Goal: Obtain resource: Obtain resource

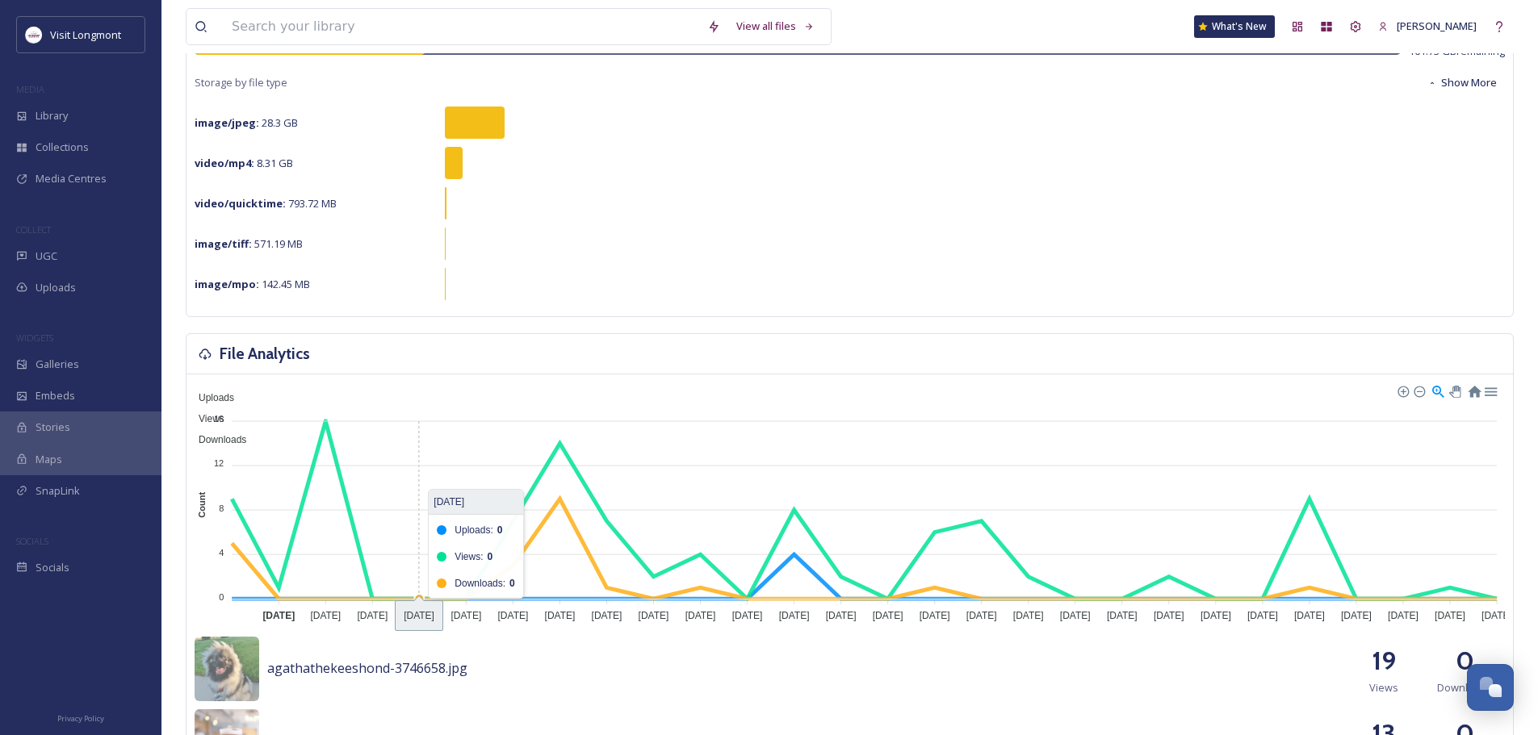
scroll to position [161, 0]
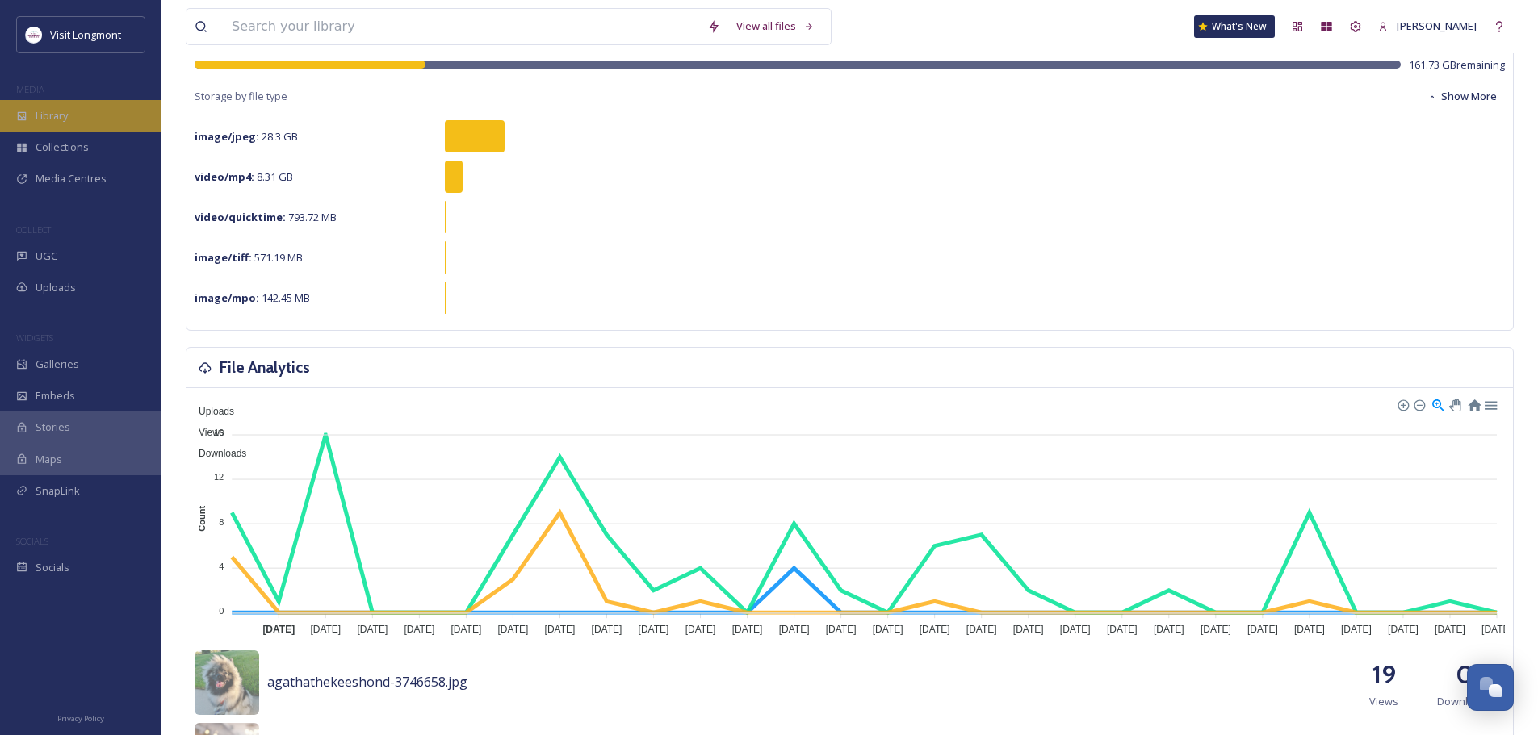
click at [33, 116] on div "Library" at bounding box center [80, 115] width 161 height 31
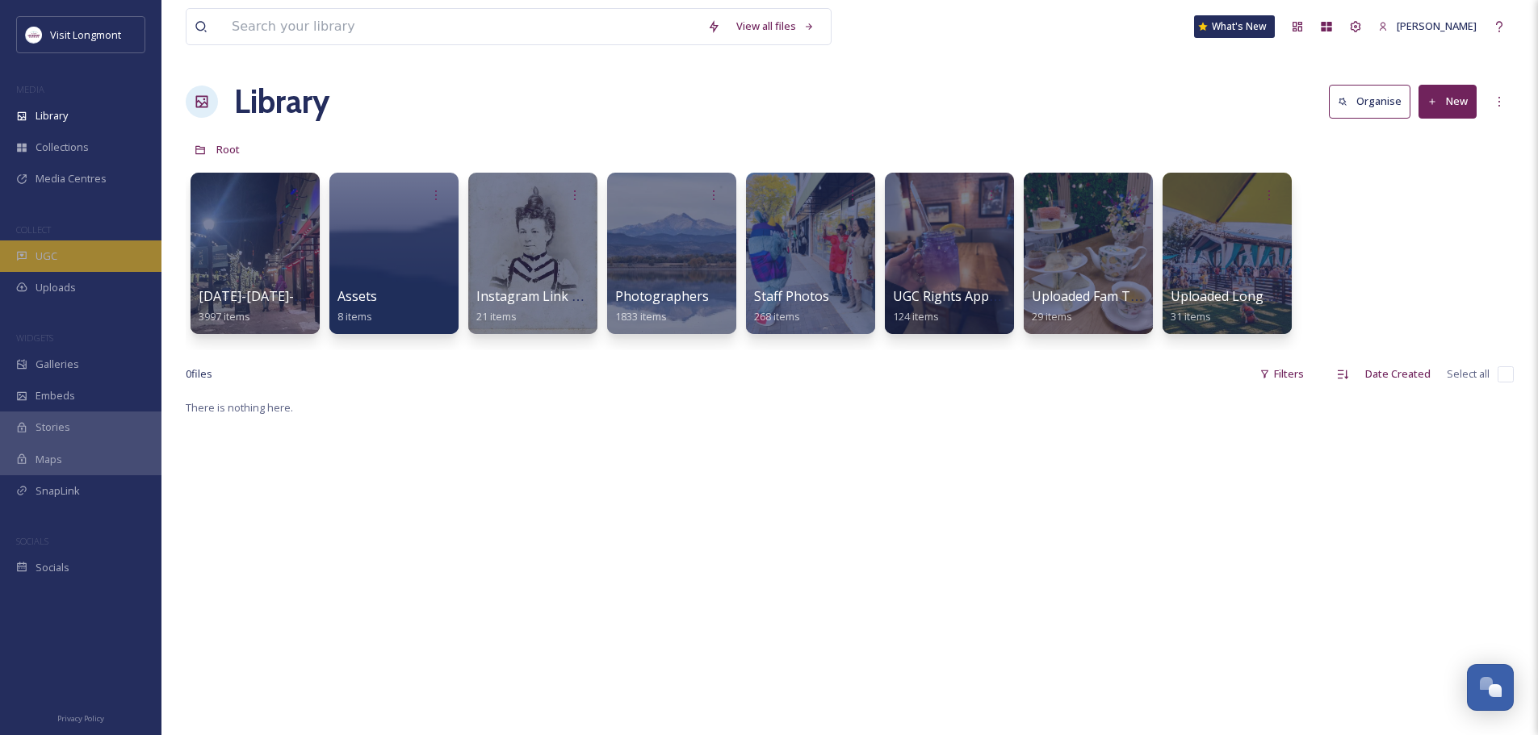
click at [52, 260] on span "UGC" at bounding box center [47, 256] width 22 height 15
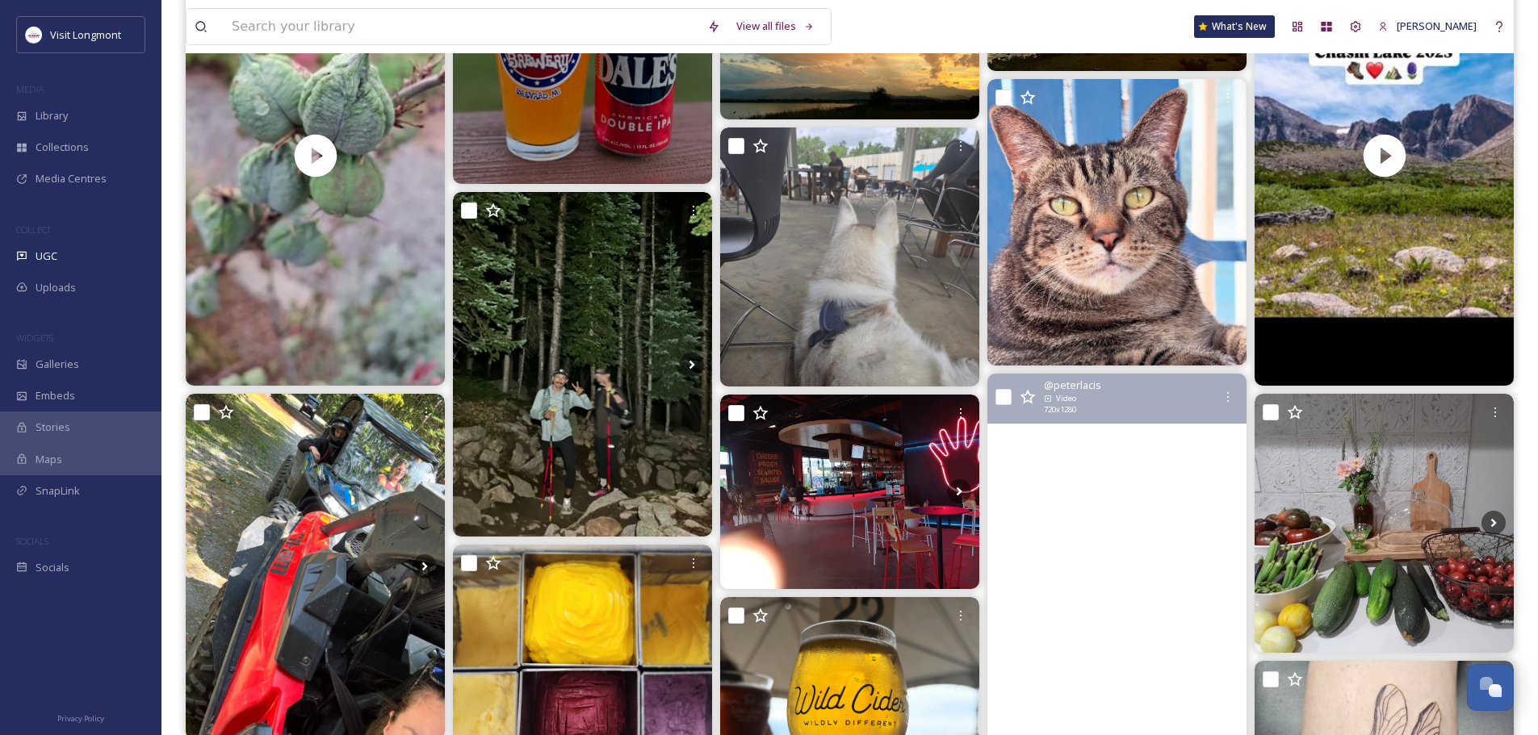
scroll to position [404, 0]
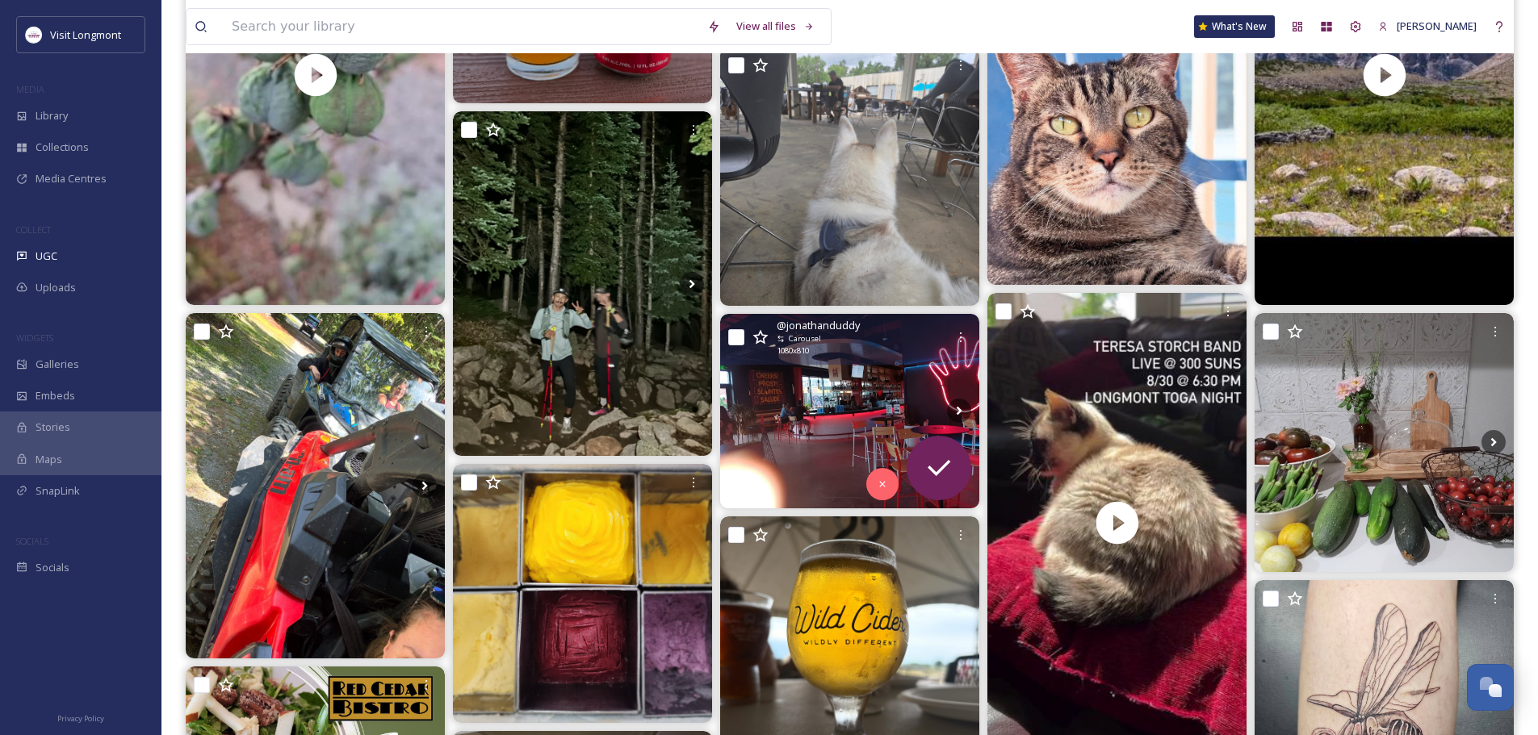
click at [816, 425] on img at bounding box center [849, 411] width 259 height 195
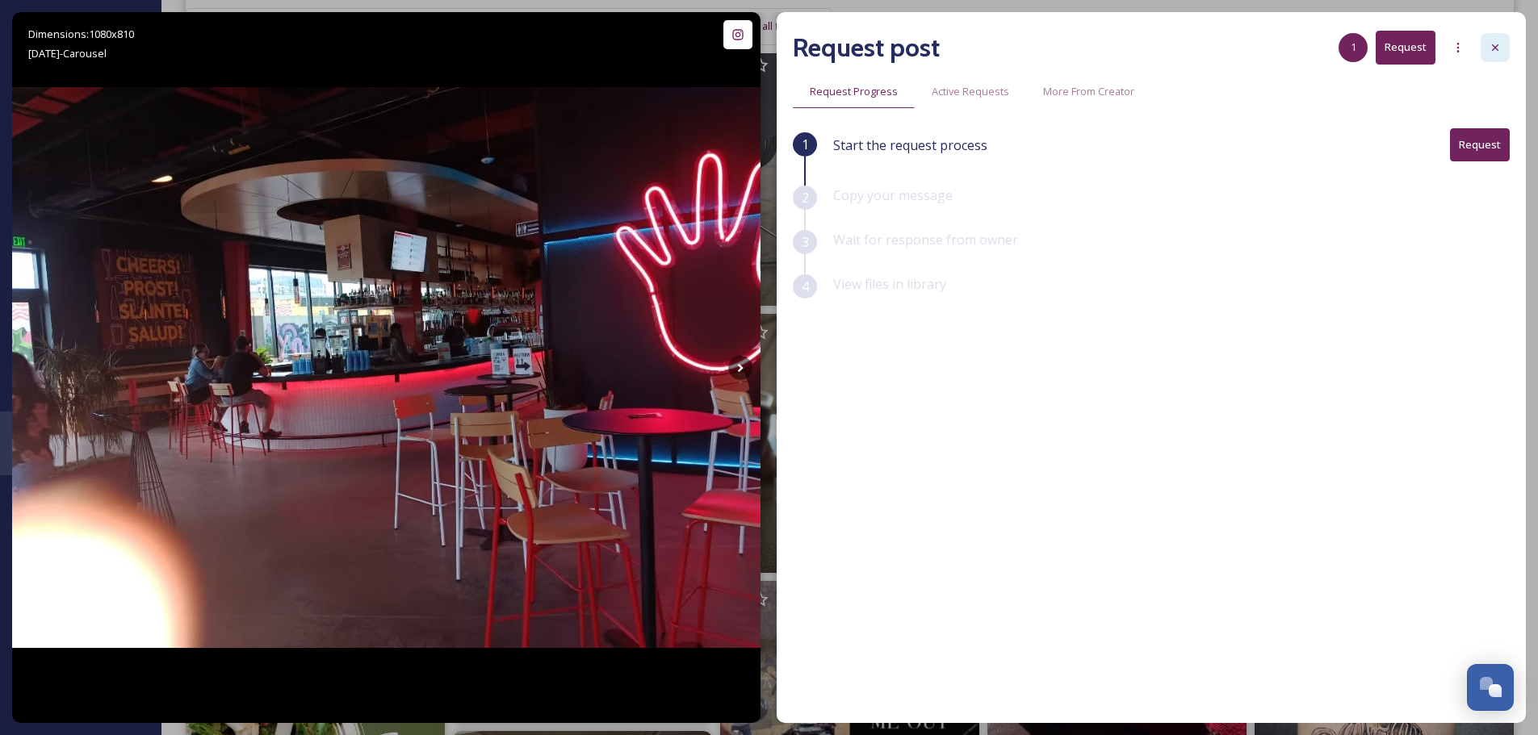
click at [1493, 49] on icon at bounding box center [1495, 47] width 13 height 13
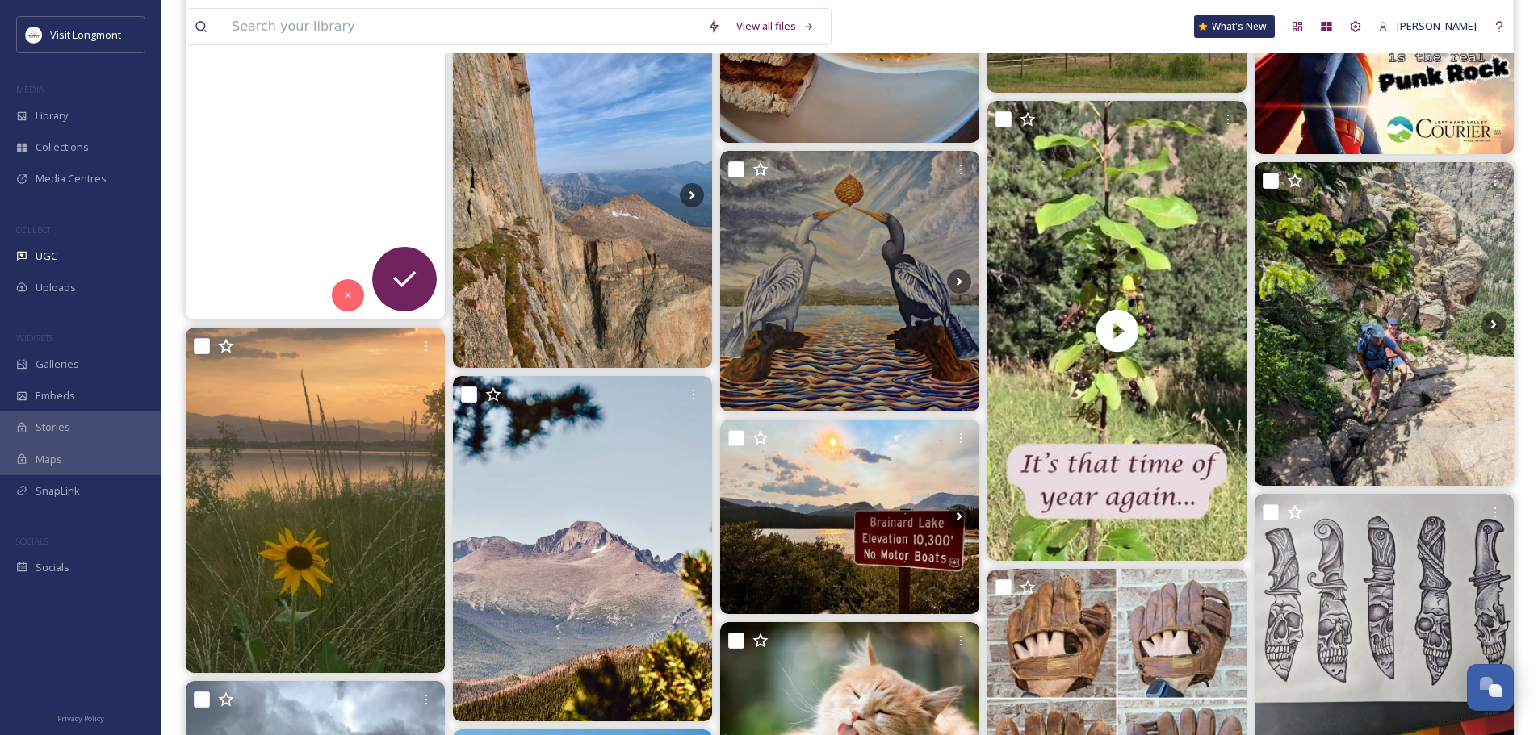
scroll to position [7266, 0]
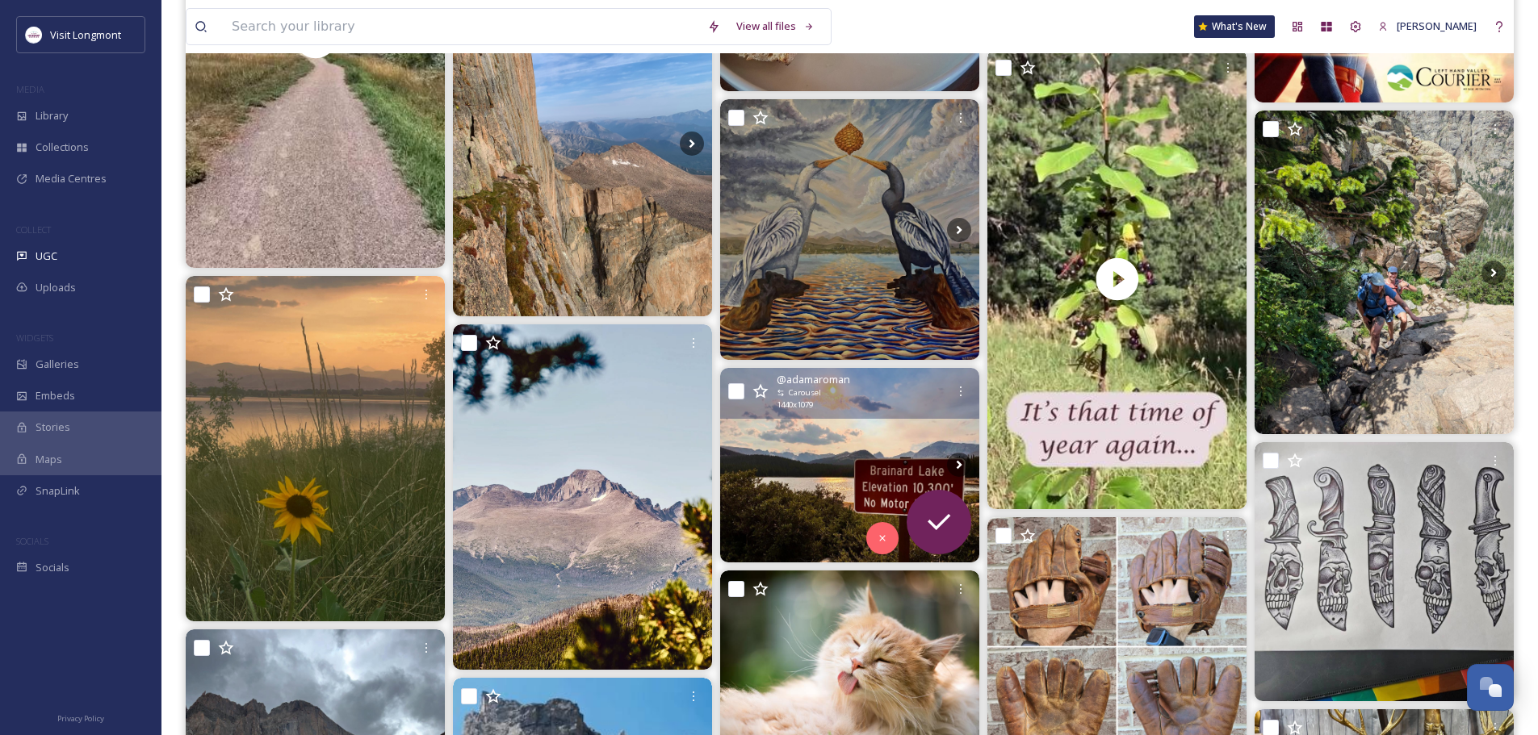
click at [806, 473] on img at bounding box center [849, 465] width 259 height 195
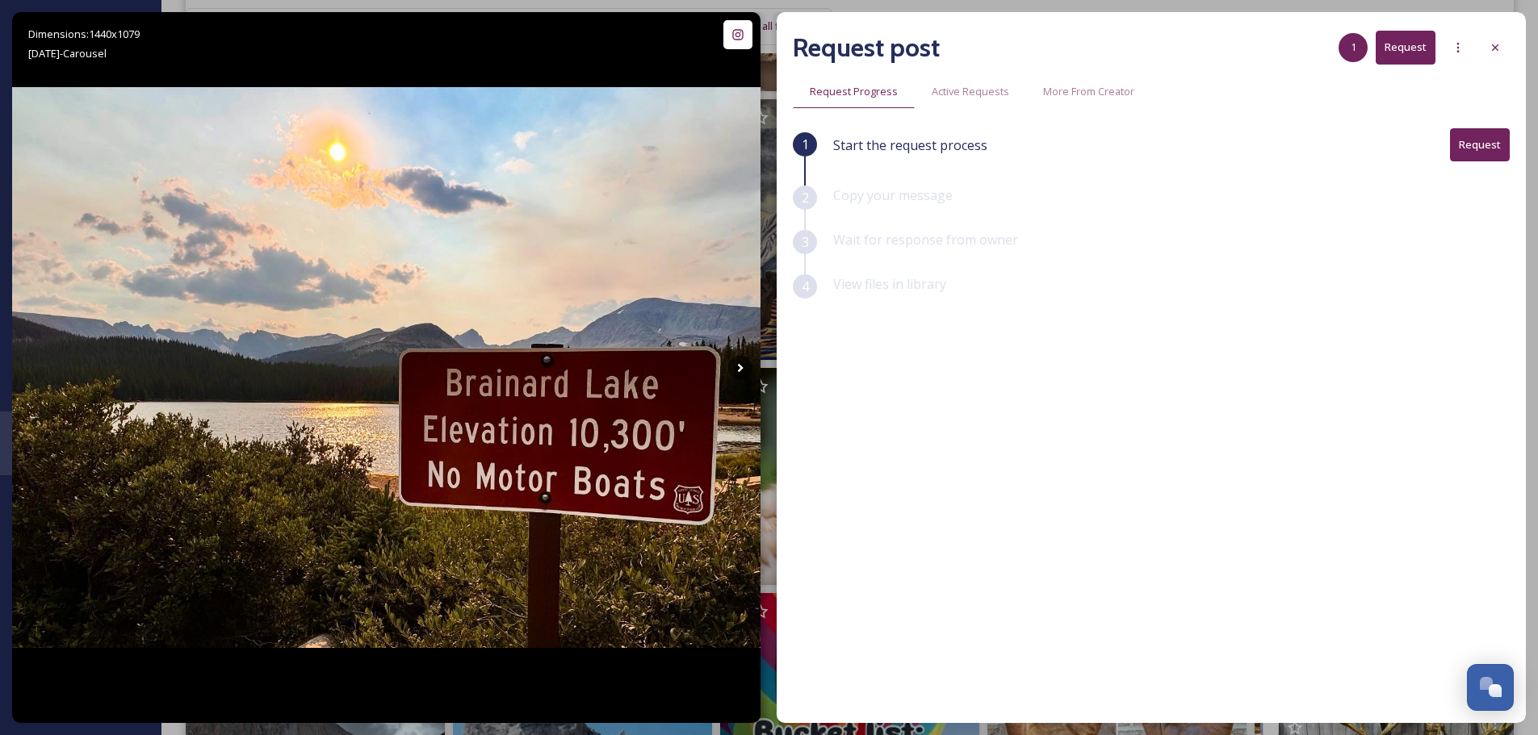
click at [1472, 149] on button "Request" at bounding box center [1480, 144] width 60 height 33
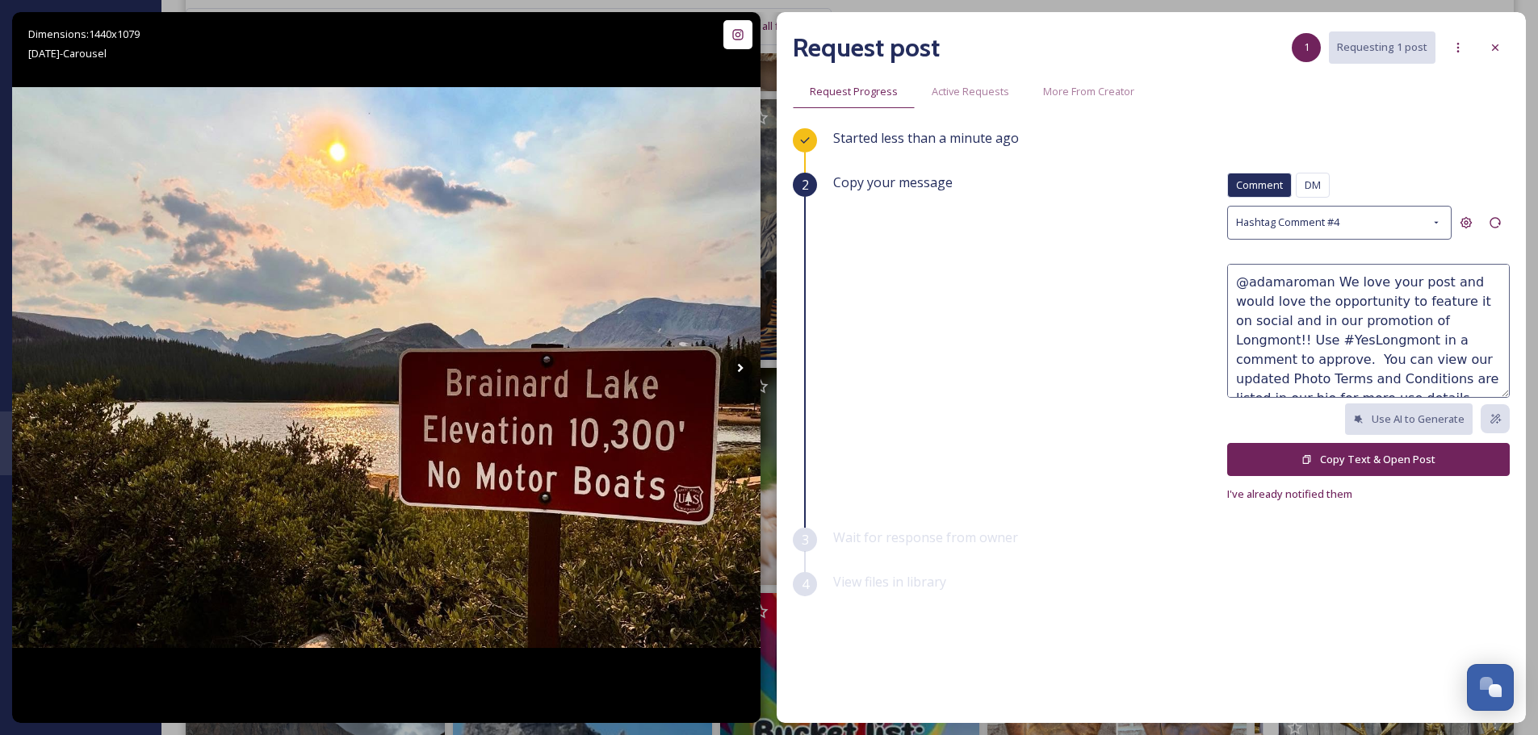
click at [1363, 463] on button "Copy Text & Open Post" at bounding box center [1368, 459] width 283 height 33
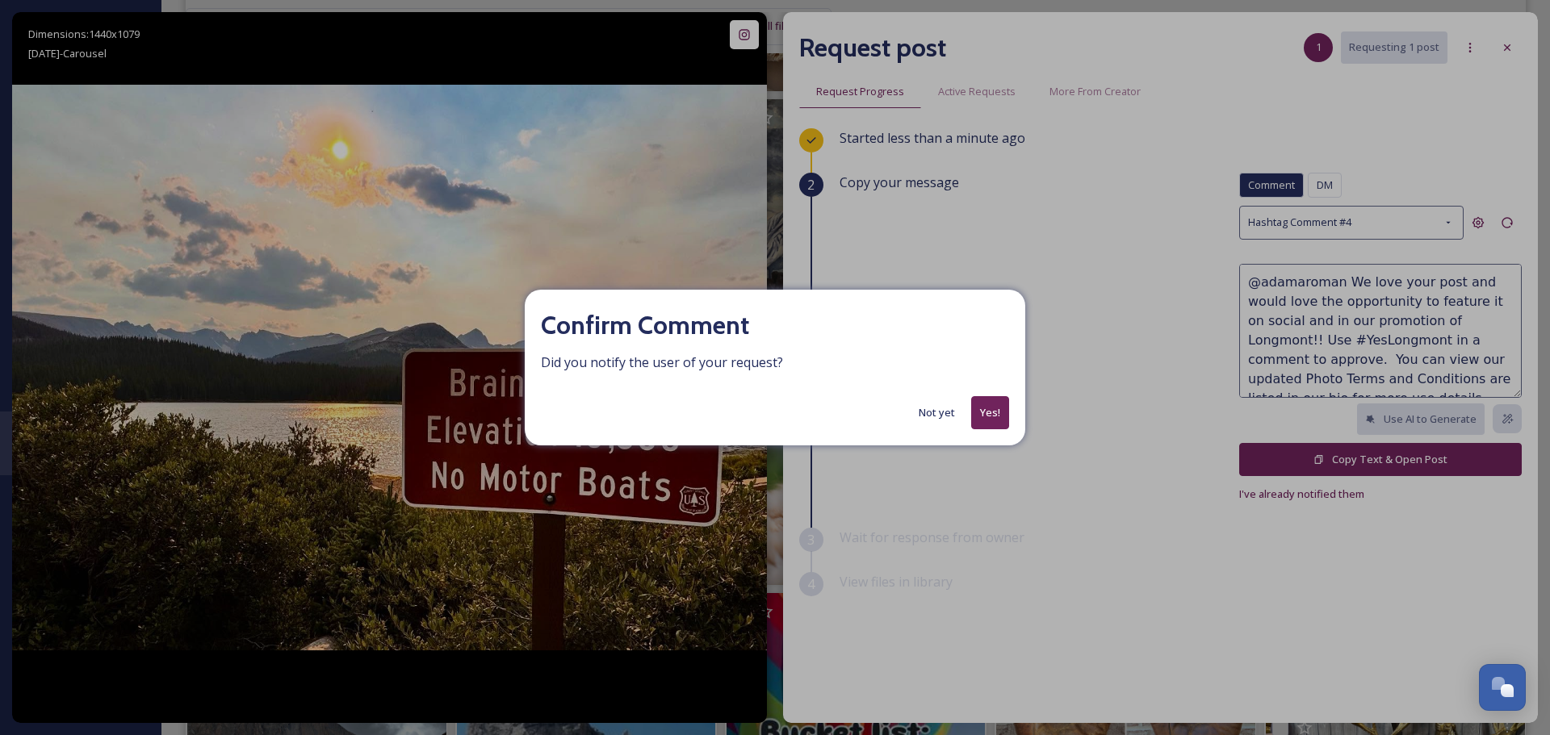
click at [987, 413] on button "Yes!" at bounding box center [990, 412] width 38 height 33
